Goal: Transaction & Acquisition: Book appointment/travel/reservation

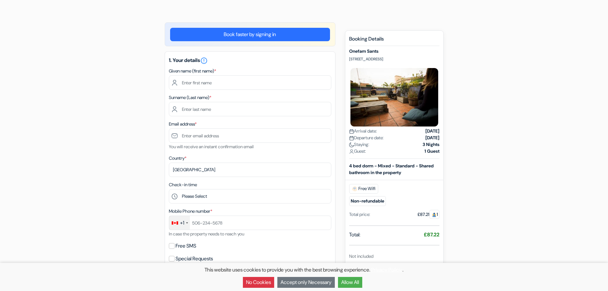
scroll to position [32, 0]
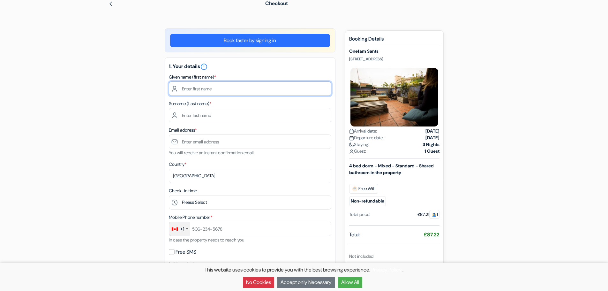
click at [243, 95] on input "text" at bounding box center [250, 88] width 162 height 14
type input "[PERSON_NAME]"
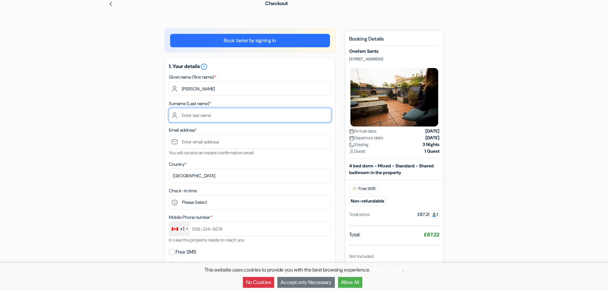
type input "Allen"
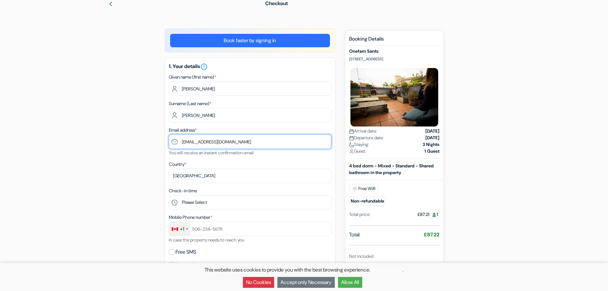
drag, startPoint x: 237, startPoint y: 143, endPoint x: 180, endPoint y: 138, distance: 57.0
click at [180, 138] on input "jordynng@yahoo.com" at bounding box center [250, 141] width 162 height 14
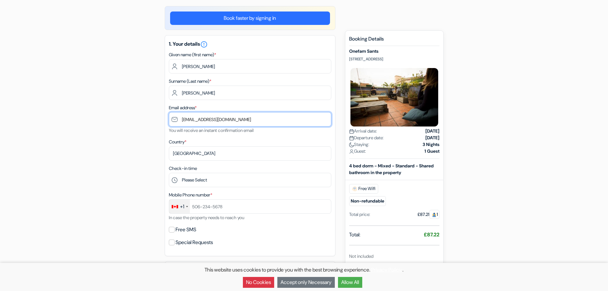
scroll to position [64, 0]
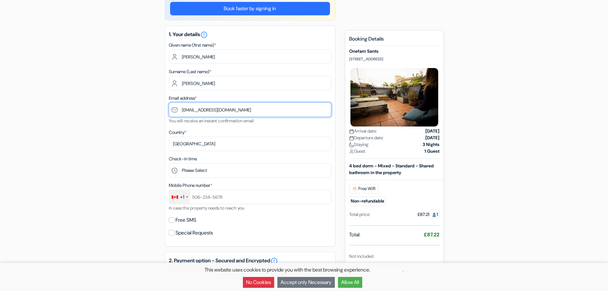
type input "[EMAIL_ADDRESS][DOMAIN_NAME]"
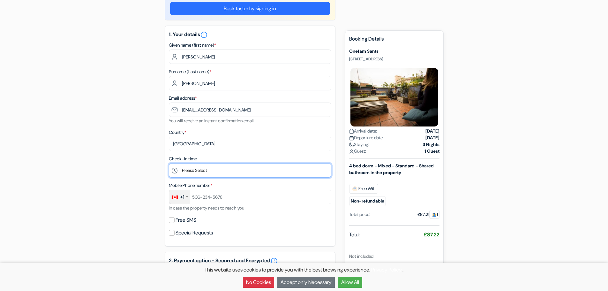
click at [232, 168] on select "Please Select 1:00 2:00 3:00 4:00 5:00 6:00 7:00 8:00 9:00 10:00 11:00 12:00 13…" at bounding box center [250, 170] width 162 height 14
select select "15"
click at [169, 163] on select "Please Select 1:00 2:00 3:00 4:00 5:00 6:00 7:00 8:00 9:00 10:00 11:00 12:00 13…" at bounding box center [250, 170] width 162 height 14
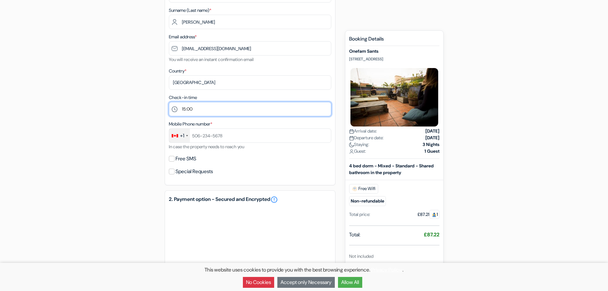
scroll to position [128, 0]
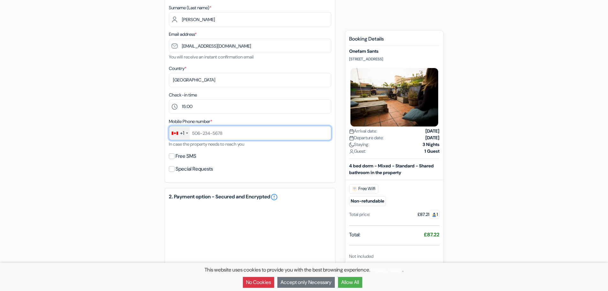
click at [236, 133] on input "text" at bounding box center [250, 133] width 162 height 14
click at [282, 151] on div "1. Your details error_outline Given name (first name) * Nathan Surname (Last na…" at bounding box center [250, 72] width 171 height 221
drag, startPoint x: 227, startPoint y: 135, endPoint x: 192, endPoint y: 131, distance: 36.0
click at [192, 131] on input "6138797353" at bounding box center [250, 133] width 162 height 14
click at [307, 173] on div "Special Requests" at bounding box center [250, 168] width 162 height 9
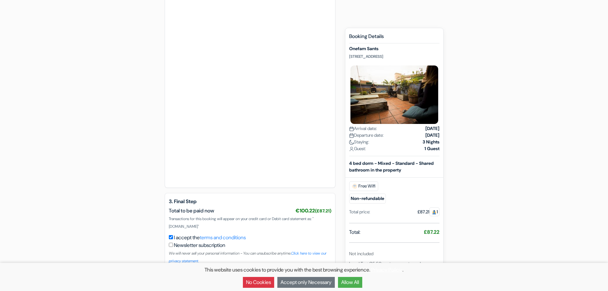
scroll to position [368, 0]
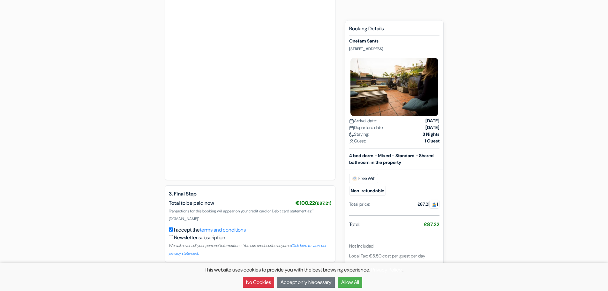
click at [299, 282] on button "Accept only Necessary" at bounding box center [305, 282] width 57 height 11
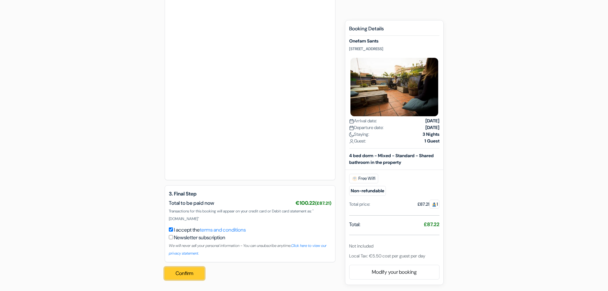
click at [186, 273] on button "Confirm" at bounding box center [185, 273] width 40 height 12
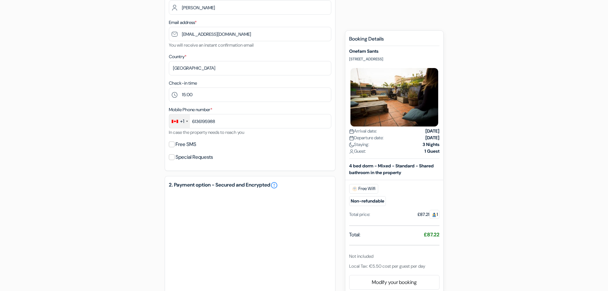
scroll to position [138, 0]
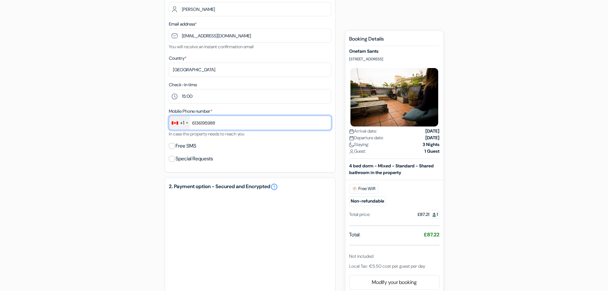
drag, startPoint x: 217, startPoint y: 124, endPoint x: 220, endPoint y: 121, distance: 3.9
click at [218, 124] on input "6136195988" at bounding box center [250, 123] width 162 height 14
click at [199, 124] on input "6136195988" at bounding box center [250, 123] width 162 height 14
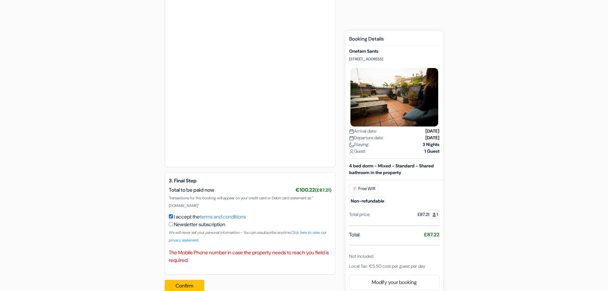
scroll to position [393, 0]
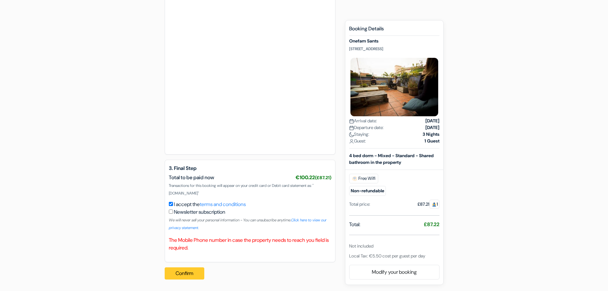
type input "613-619-5988"
click at [183, 271] on button "Confirm" at bounding box center [185, 273] width 40 height 12
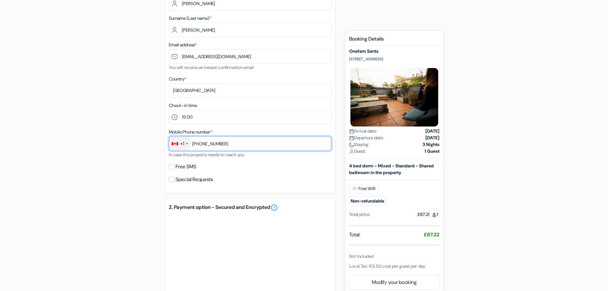
click at [249, 142] on input "613-619-5988" at bounding box center [250, 143] width 162 height 14
click at [186, 142] on div "+1" at bounding box center [179, 144] width 21 height 14
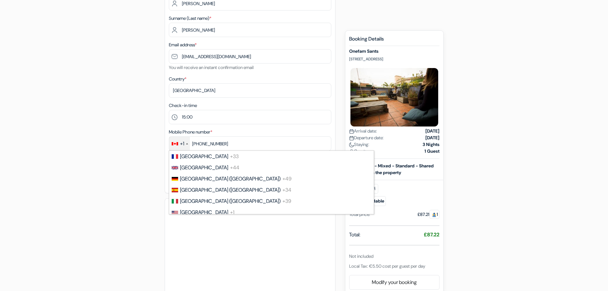
scroll to position [447, 0]
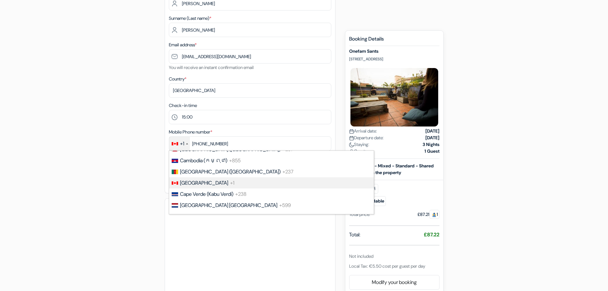
click at [186, 142] on div "+1" at bounding box center [179, 144] width 21 height 14
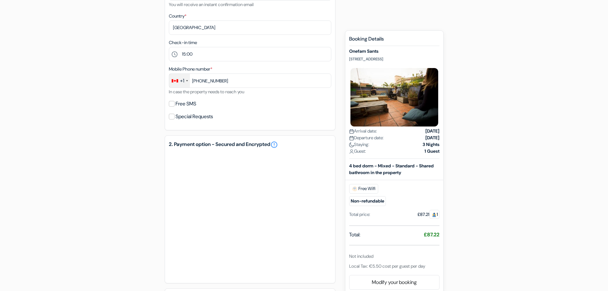
scroll to position [309, 0]
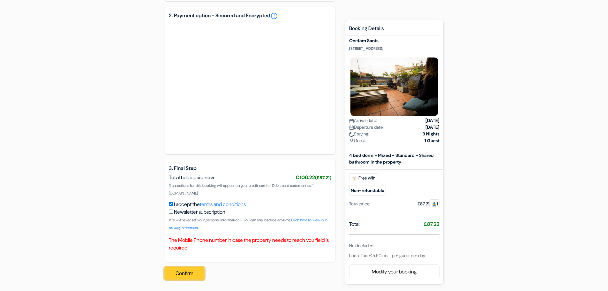
click at [186, 278] on button "Confirm" at bounding box center [185, 273] width 40 height 12
click at [171, 213] on input "checkbox" at bounding box center [171, 211] width 4 height 4
click at [171, 212] on input "checkbox" at bounding box center [171, 211] width 4 height 4
checkbox input "false"
click at [180, 270] on button "Confirm" at bounding box center [185, 273] width 40 height 12
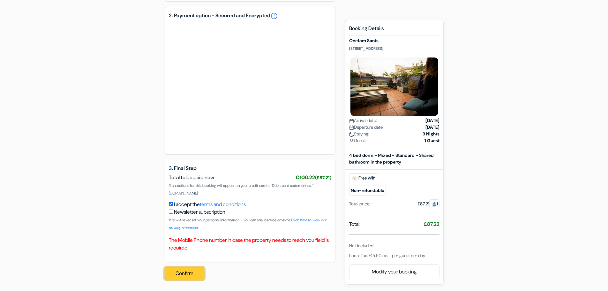
click at [181, 269] on button "Confirm" at bounding box center [185, 273] width 40 height 12
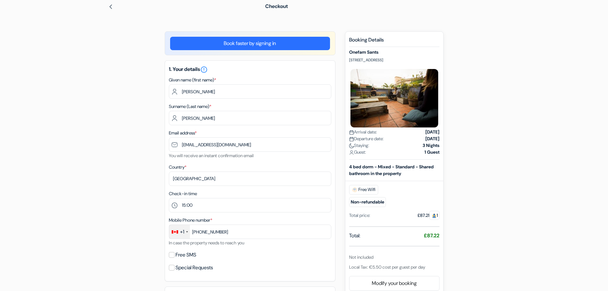
scroll to position [0, 0]
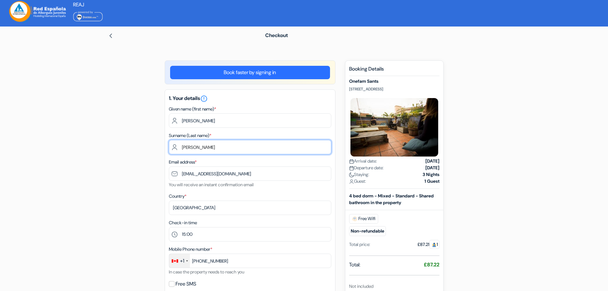
click at [201, 151] on input "Allen" at bounding box center [250, 147] width 162 height 14
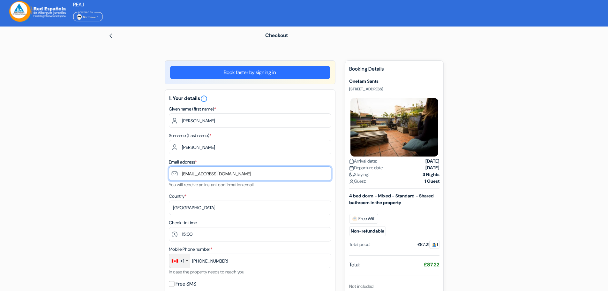
click at [303, 177] on input "[EMAIL_ADDRESS][DOMAIN_NAME]" at bounding box center [250, 173] width 162 height 14
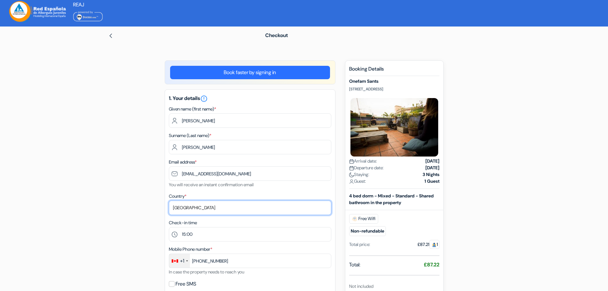
click at [288, 205] on select "Select country Abkhazia Afghanistan Albania Algeria American Samoa Andorra Ango…" at bounding box center [250, 207] width 162 height 14
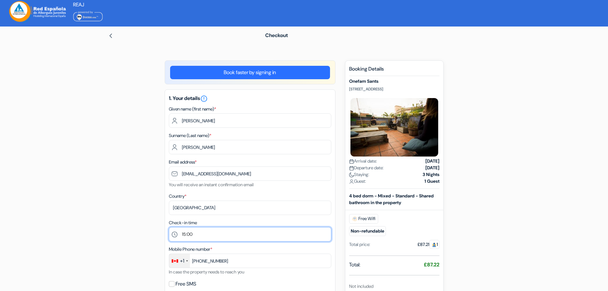
click at [279, 232] on select "Please Select 1:00 2:00 3:00 4:00 5:00 6:00 7:00 8:00 9:00 10:00 11:00 12:00 13…" at bounding box center [250, 234] width 162 height 14
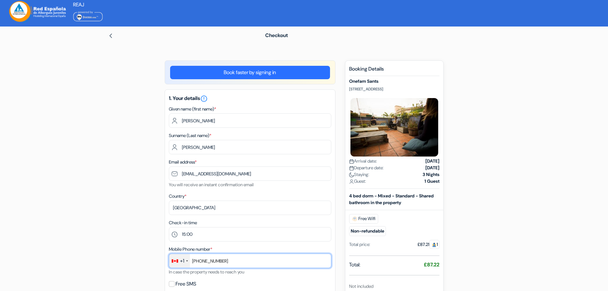
click at [275, 257] on input "613-619-5988" at bounding box center [250, 260] width 162 height 14
drag, startPoint x: 244, startPoint y: 257, endPoint x: 187, endPoint y: 260, distance: 56.6
click at [187, 260] on div "+1 France +33 United Kingdom +44 Germany (Deutschland) +49 Spain (España) +34 I…" at bounding box center [250, 260] width 162 height 14
type input "6136195988"
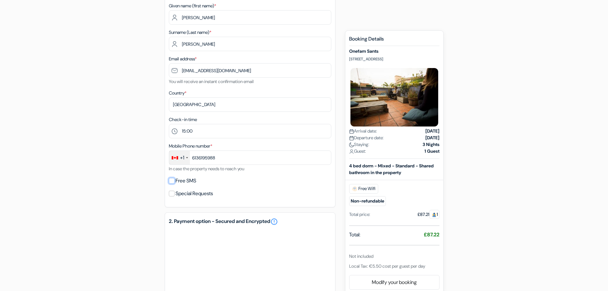
scroll to position [223, 0]
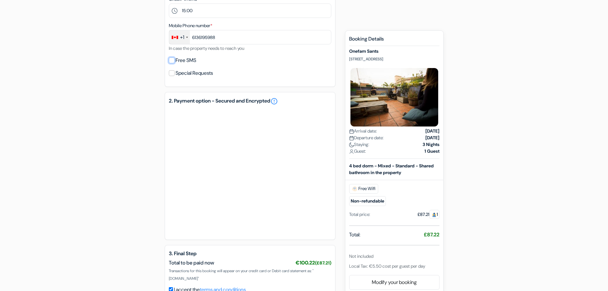
click at [171, 63] on input "Free SMS" at bounding box center [172, 60] width 6 height 6
checkbox input "true"
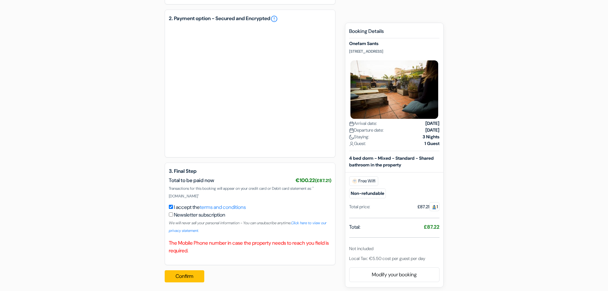
scroll to position [327, 0]
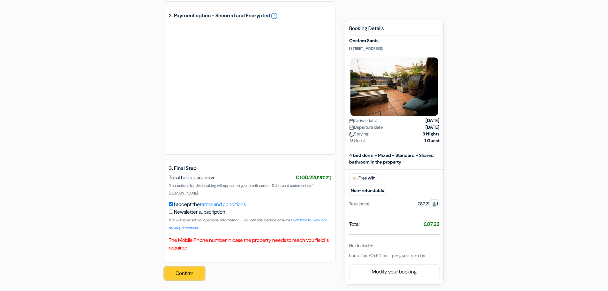
click at [183, 274] on button "Confirm" at bounding box center [185, 273] width 40 height 12
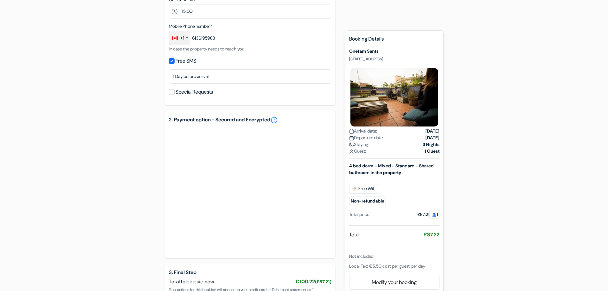
scroll to position [103, 0]
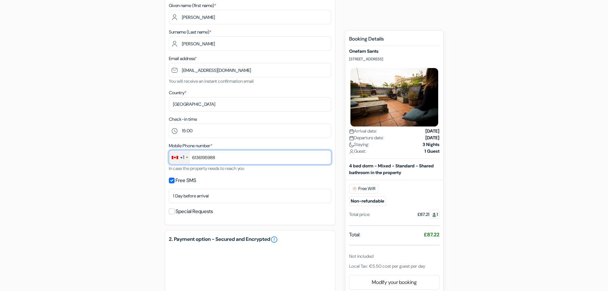
click at [217, 154] on input "6136195988" at bounding box center [250, 157] width 162 height 14
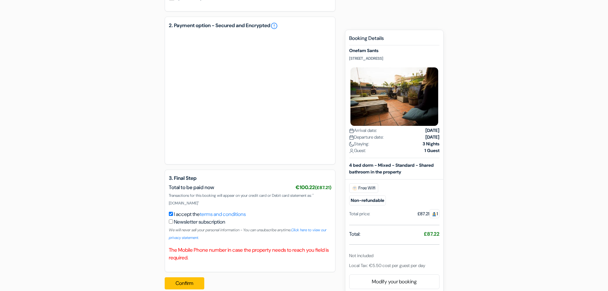
scroll to position [327, 0]
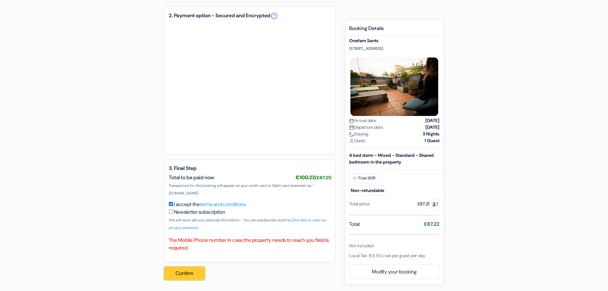
click at [189, 275] on button "Confirm" at bounding box center [185, 273] width 40 height 12
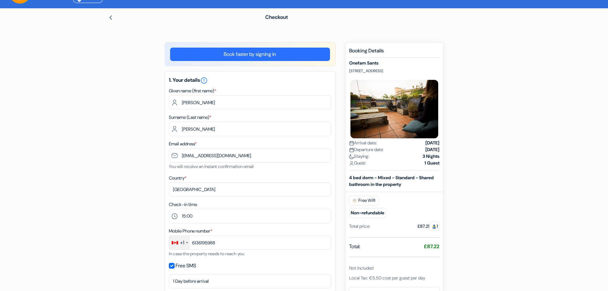
scroll to position [8, 0]
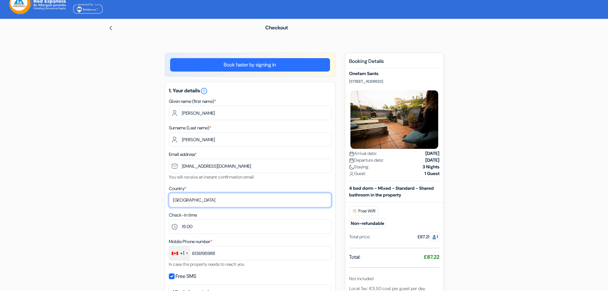
click at [237, 197] on select "Select country Abkhazia Afghanistan Albania Algeria American Samoa Andorra Ango…" at bounding box center [250, 200] width 162 height 14
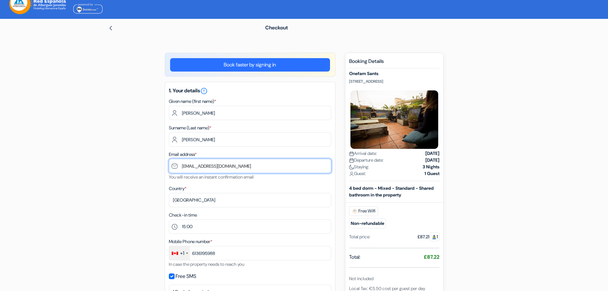
click at [256, 166] on input "[EMAIL_ADDRESS][DOMAIN_NAME]" at bounding box center [250, 166] width 162 height 14
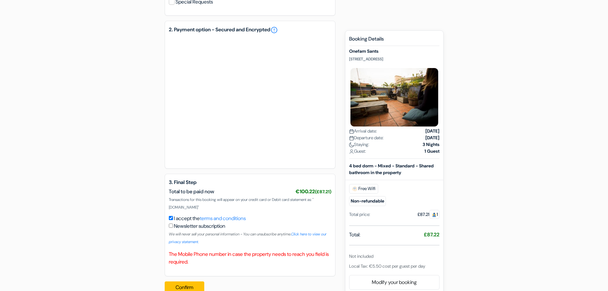
scroll to position [327, 0]
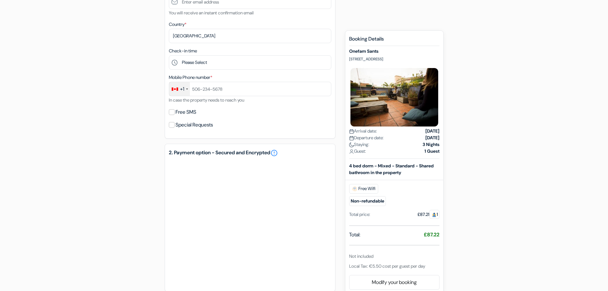
scroll to position [44, 0]
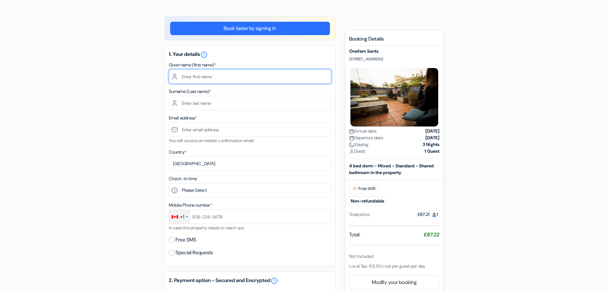
click at [224, 71] on input "text" at bounding box center [250, 76] width 162 height 14
type input "[PERSON_NAME]"
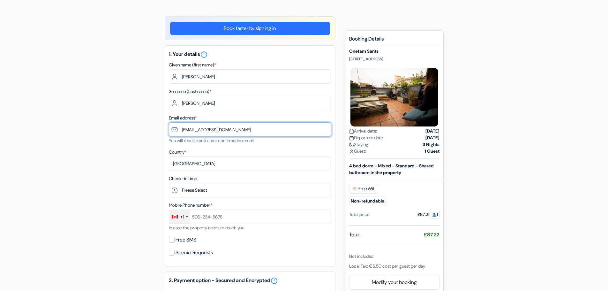
drag, startPoint x: 236, startPoint y: 131, endPoint x: 153, endPoint y: 124, distance: 83.3
click at [153, 124] on div "add_box Onefam Sants Casteràs,9, Barcelona, Spain Property Details X Onefam San…" at bounding box center [304, 269] width 421 height 507
type input "[EMAIL_ADDRESS][DOMAIN_NAME]"
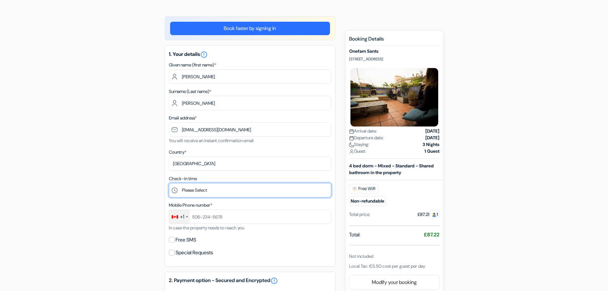
click at [204, 191] on select "Please Select 1:00 2:00 3:00 4:00 5:00 6:00 7:00 8:00 9:00 10:00 11:00 12:00 13…" at bounding box center [250, 190] width 162 height 14
select select "15"
click at [169, 183] on select "Please Select 1:00 2:00 3:00 4:00 5:00 6:00 7:00 8:00 9:00 10:00 11:00 12:00 13…" at bounding box center [250, 190] width 162 height 14
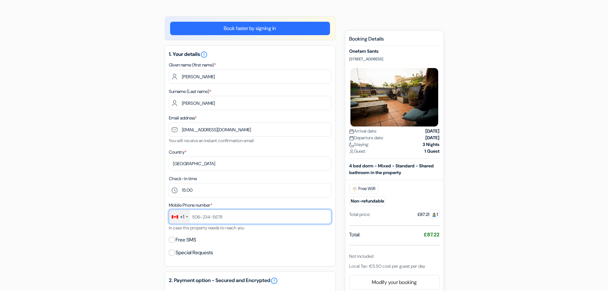
click at [196, 218] on input "text" at bounding box center [250, 216] width 162 height 14
type input "6136195988"
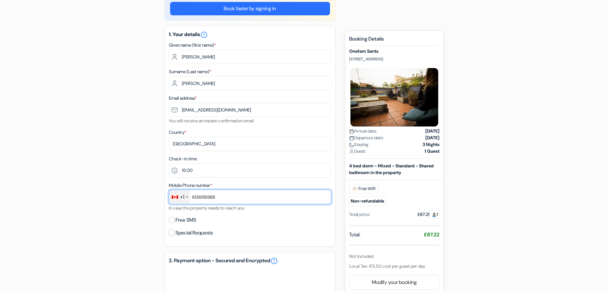
scroll to position [76, 0]
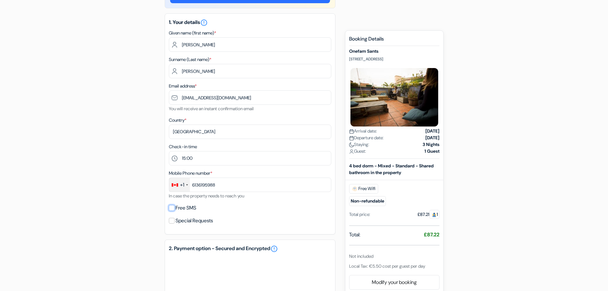
click at [170, 209] on input "Free SMS" at bounding box center [172, 208] width 6 height 6
checkbox input "true"
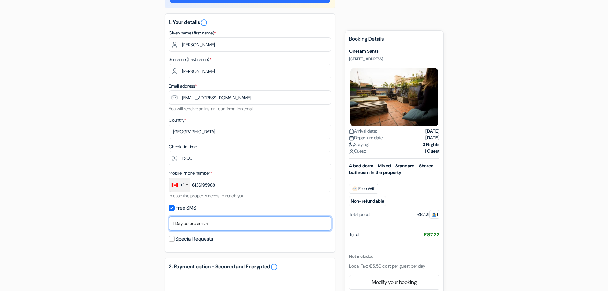
click at [214, 225] on select "No thank you Send now Arrival day 1 Day before arrival 2 Days before arrival 3 …" at bounding box center [250, 223] width 162 height 14
select select "now"
click at [169, 216] on select "No thank you Send now Arrival day 1 Day before arrival 2 Days before arrival 3 …" at bounding box center [250, 223] width 162 height 14
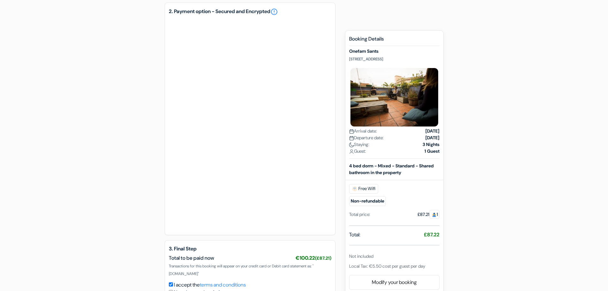
scroll to position [331, 0]
click at [225, 236] on div "Book faster by signing in 1. Your details error_outline Given name (first name)…" at bounding box center [250, 34] width 171 height 610
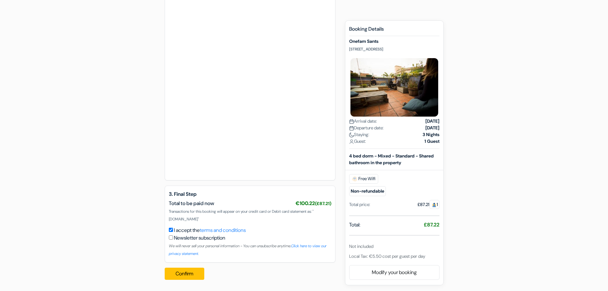
scroll to position [386, 0]
click at [181, 271] on button "Confirm" at bounding box center [185, 273] width 40 height 12
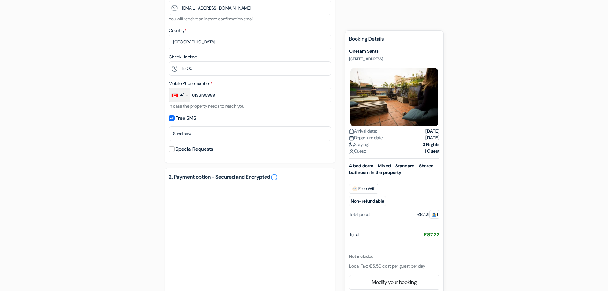
scroll to position [165, 0]
click at [233, 95] on input "6136195988" at bounding box center [250, 95] width 162 height 14
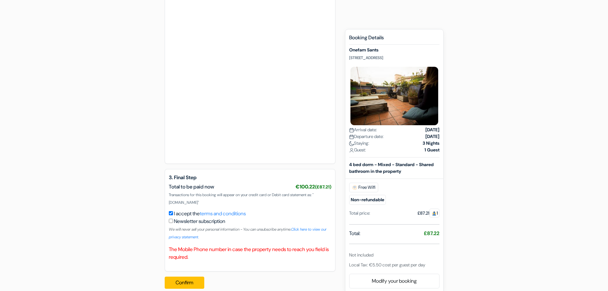
scroll to position [421, 0]
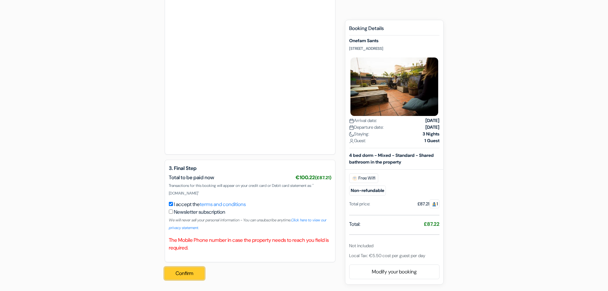
click at [179, 275] on button "Confirm" at bounding box center [185, 273] width 40 height 12
click at [179, 273] on button "Confirm" at bounding box center [185, 273] width 40 height 12
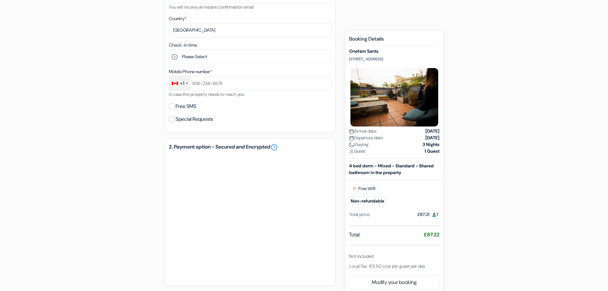
scroll to position [236, 0]
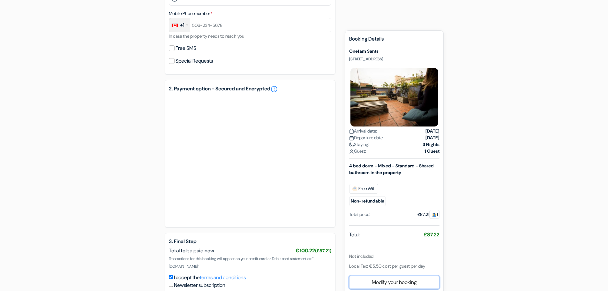
click at [404, 279] on link "Modify your booking" at bounding box center [395, 282] width 90 height 12
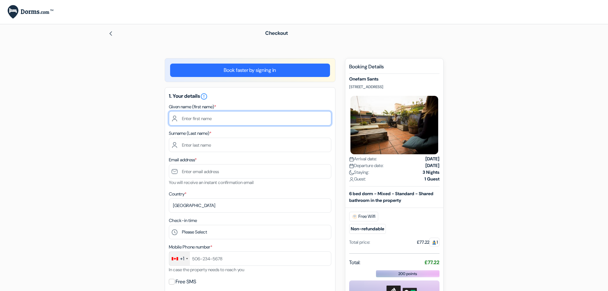
click at [189, 119] on input "text" at bounding box center [250, 118] width 162 height 14
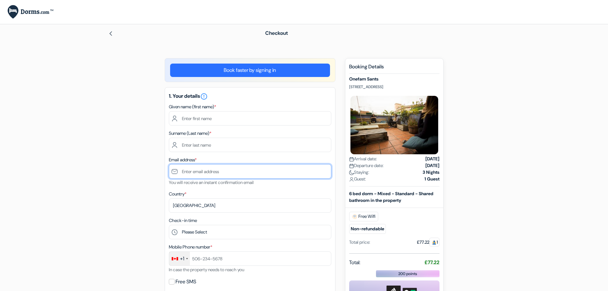
click at [222, 172] on input "text" at bounding box center [250, 171] width 162 height 14
type input "[EMAIL_ADDRESS][DOMAIN_NAME]"
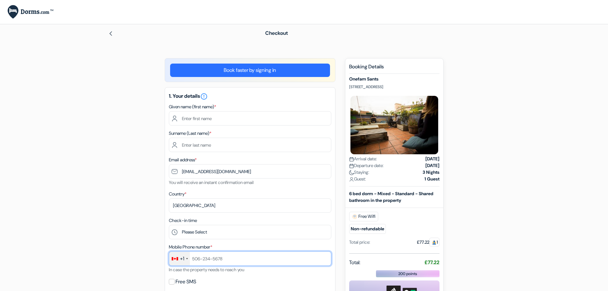
click at [235, 261] on input "text" at bounding box center [250, 258] width 162 height 14
type input "6136195988"
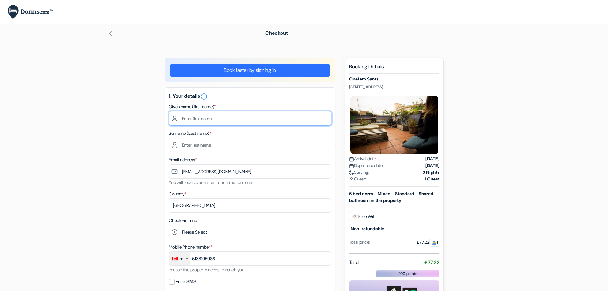
type input "Jordynn"
type input "Gloster"
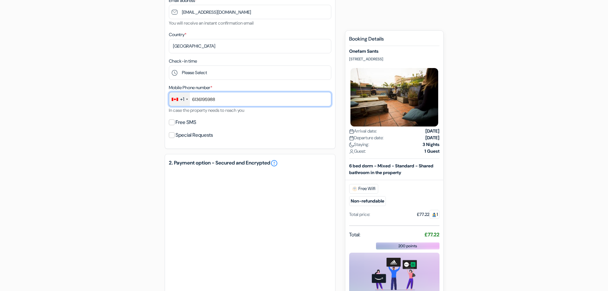
scroll to position [160, 0]
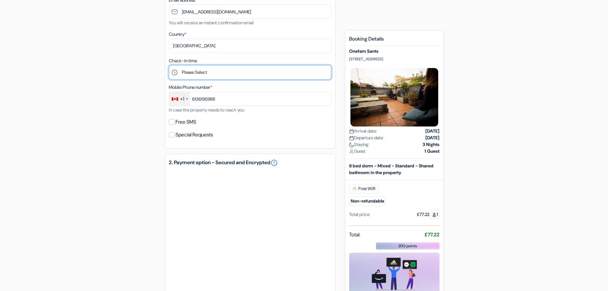
click at [189, 70] on select "Please Select 1:00 2:00 3:00 4:00 5:00 6:00 7:00 8:00 9:00 10:00 11:00 12:00 13…" at bounding box center [250, 72] width 162 height 14
select select "15"
click at [169, 65] on select "Please Select 1:00 2:00 3:00 4:00 5:00 6:00 7:00 8:00 9:00 10:00 11:00 12:00 13…" at bounding box center [250, 72] width 162 height 14
click at [172, 125] on div "Free SMS" at bounding box center [250, 121] width 162 height 9
click at [174, 122] on input "Free SMS" at bounding box center [172, 122] width 6 height 6
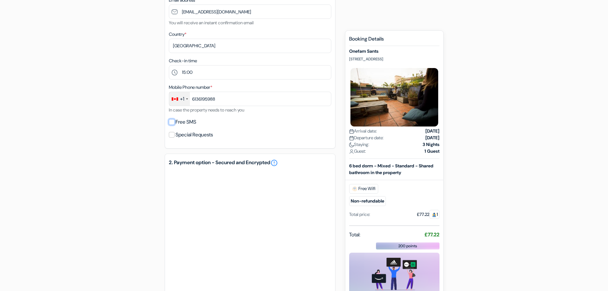
checkbox input "true"
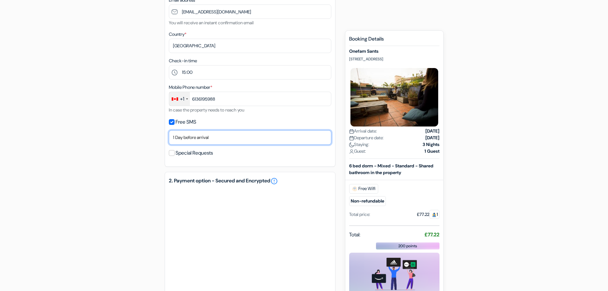
click at [205, 137] on select "No thank you Send now Arrival day 1 Day before arrival 2 Days before arrival 3 …" at bounding box center [250, 137] width 162 height 14
select select "0"
click at [169, 130] on select "No thank you Send now Arrival day 1 Day before arrival 2 Days before arrival 3 …" at bounding box center [250, 137] width 162 height 14
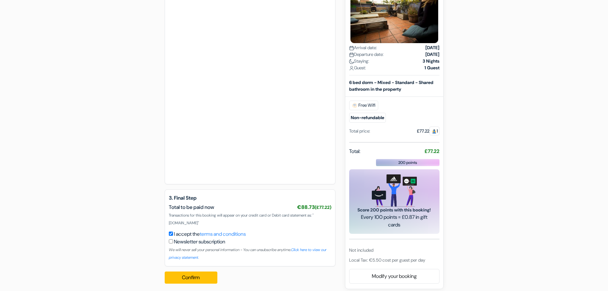
scroll to position [384, 0]
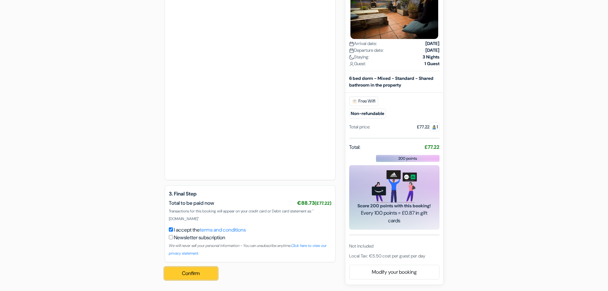
click at [188, 272] on button "Confirm Loading..." at bounding box center [191, 273] width 53 height 12
